Goal: Register for event/course

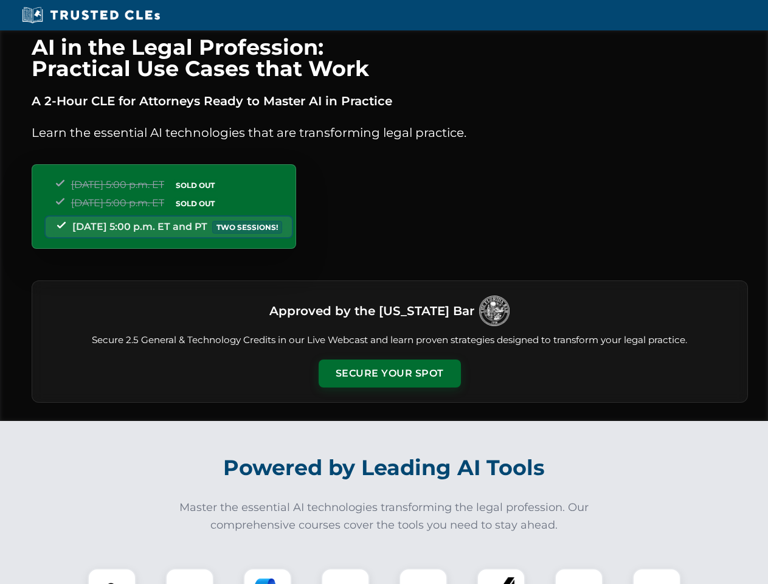
click at [389, 373] on button "Secure Your Spot" at bounding box center [389, 373] width 142 height 28
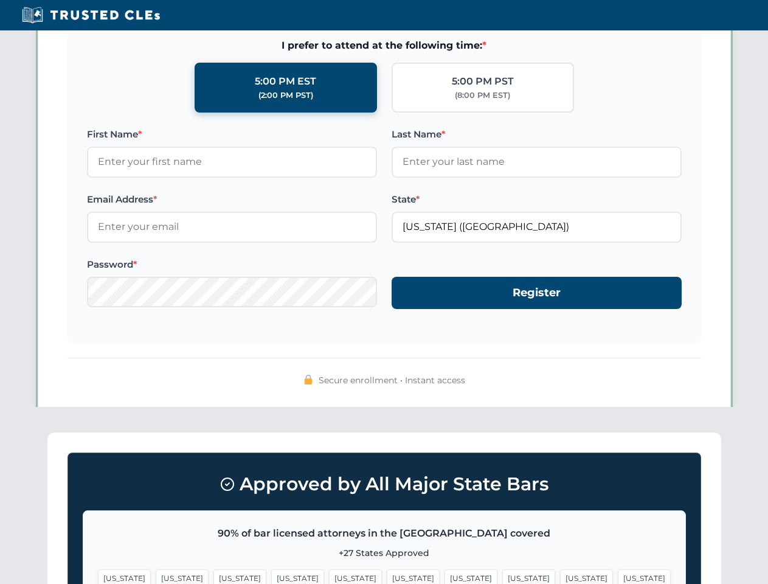
click at [387, 576] on span "[US_STATE]" at bounding box center [413, 578] width 53 height 18
click at [444, 576] on span "[US_STATE]" at bounding box center [470, 578] width 53 height 18
click at [560, 576] on span "[US_STATE]" at bounding box center [586, 578] width 53 height 18
